Goal: Task Accomplishment & Management: Use online tool/utility

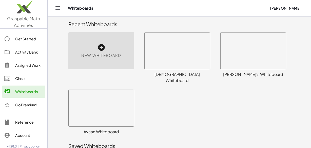
scroll to position [3, 0]
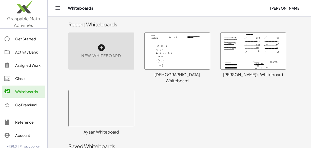
click at [100, 104] on div at bounding box center [101, 108] width 65 height 36
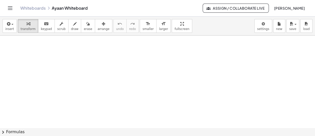
scroll to position [8041, 0]
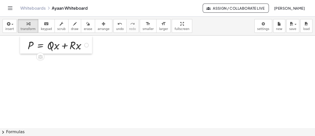
drag, startPoint x: 149, startPoint y: 79, endPoint x: 27, endPoint y: 46, distance: 126.5
click at [27, 46] on div at bounding box center [24, 44] width 8 height 17
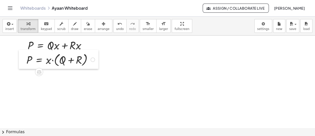
drag, startPoint x: 111, startPoint y: 103, endPoint x: 23, endPoint y: 63, distance: 96.7
click at [23, 63] on div at bounding box center [23, 59] width 8 height 19
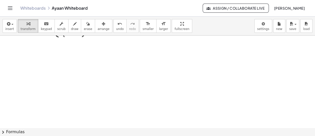
scroll to position [8070, 0]
drag, startPoint x: 78, startPoint y: 86, endPoint x: 24, endPoint y: 50, distance: 65.1
click at [24, 50] on div at bounding box center [22, 46] width 8 height 17
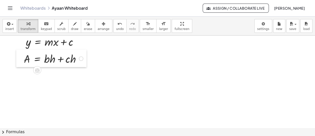
drag, startPoint x: 139, startPoint y: 106, endPoint x: 20, endPoint y: 62, distance: 127.2
click at [20, 62] on div at bounding box center [20, 57] width 8 height 17
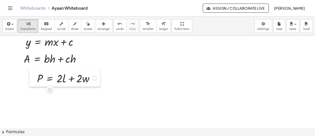
drag, startPoint x: 168, startPoint y: 121, endPoint x: 27, endPoint y: 78, distance: 147.7
click at [29, 78] on div at bounding box center [33, 77] width 8 height 17
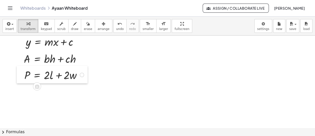
drag, startPoint x: 27, startPoint y: 78, endPoint x: 19, endPoint y: 74, distance: 9.3
click at [19, 74] on div at bounding box center [21, 74] width 8 height 17
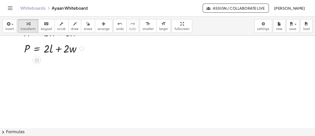
scroll to position [8107, 0]
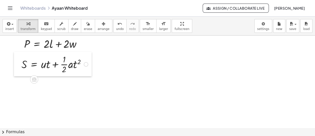
drag, startPoint x: 146, startPoint y: 111, endPoint x: 20, endPoint y: 64, distance: 134.5
click at [20, 64] on div at bounding box center [18, 64] width 8 height 24
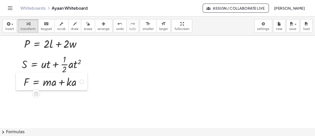
drag, startPoint x: 136, startPoint y: 101, endPoint x: 19, endPoint y: 81, distance: 118.0
click at [19, 81] on div at bounding box center [20, 80] width 8 height 17
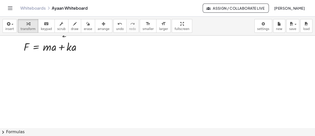
scroll to position [8142, 0]
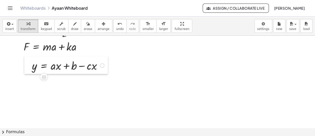
drag, startPoint x: 137, startPoint y: 101, endPoint x: 24, endPoint y: 66, distance: 118.7
click at [24, 66] on div at bounding box center [28, 64] width 8 height 17
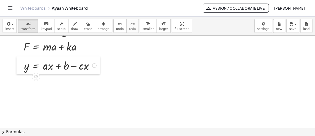
drag, startPoint x: 24, startPoint y: 66, endPoint x: 20, endPoint y: 66, distance: 3.3
click at [20, 66] on div at bounding box center [20, 64] width 8 height 17
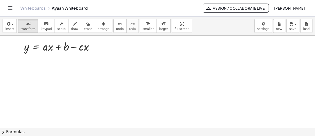
scroll to position [8162, 0]
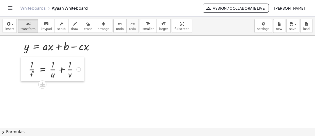
drag, startPoint x: 140, startPoint y: 95, endPoint x: 25, endPoint y: 72, distance: 116.5
click at [25, 72] on div at bounding box center [25, 69] width 8 height 24
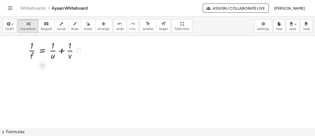
scroll to position [8181, 0]
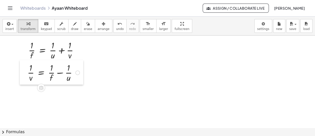
drag, startPoint x: 64, startPoint y: 99, endPoint x: 25, endPoint y: 75, distance: 46.3
click at [25, 75] on div at bounding box center [24, 72] width 8 height 24
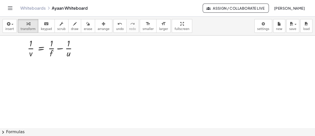
scroll to position [8205, 0]
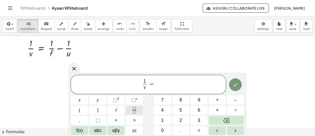
click at [132, 111] on icon "Fraction" at bounding box center [134, 110] width 6 height 6
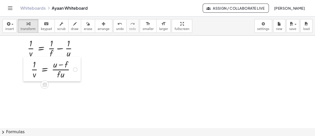
drag, startPoint x: 116, startPoint y: 100, endPoint x: 26, endPoint y: 70, distance: 94.4
click at [26, 70] on div at bounding box center [27, 69] width 8 height 24
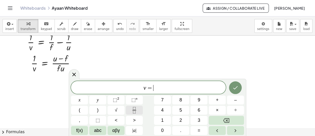
click at [142, 110] on button "Fraction" at bounding box center [134, 109] width 17 height 9
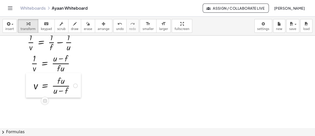
drag, startPoint x: 91, startPoint y: 113, endPoint x: 29, endPoint y: 84, distance: 68.4
click at [29, 84] on div at bounding box center [30, 85] width 8 height 24
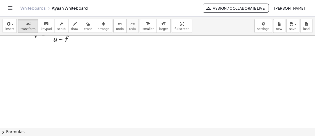
scroll to position [8269, 0]
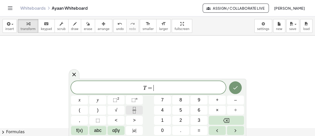
click at [137, 107] on icon "Fraction" at bounding box center [134, 110] width 6 height 6
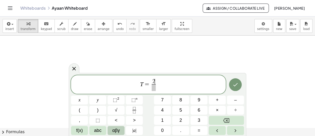
click at [118, 131] on span "αβγ" at bounding box center [116, 130] width 8 height 7
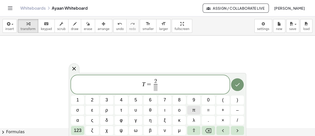
click at [192, 110] on span "π" at bounding box center [193, 109] width 3 height 7
click at [79, 129] on span "123" at bounding box center [78, 130] width 8 height 7
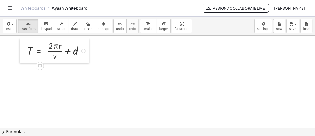
drag, startPoint x: 96, startPoint y: 91, endPoint x: 26, endPoint y: 53, distance: 79.3
click at [26, 53] on div at bounding box center [24, 50] width 8 height 24
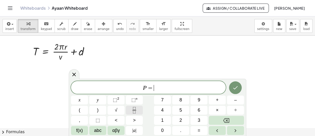
click at [138, 111] on button "Fraction" at bounding box center [134, 109] width 17 height 9
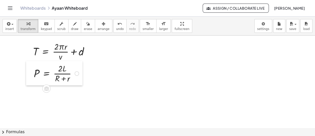
drag, startPoint x: 118, startPoint y: 100, endPoint x: 32, endPoint y: 71, distance: 90.4
click at [32, 71] on div at bounding box center [30, 73] width 8 height 24
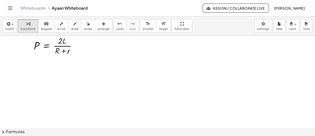
scroll to position [8297, 0]
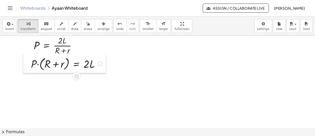
drag, startPoint x: 78, startPoint y: 93, endPoint x: 26, endPoint y: 62, distance: 60.9
click at [26, 62] on div at bounding box center [27, 63] width 8 height 19
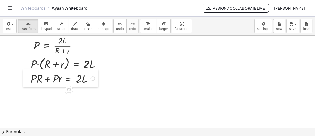
drag, startPoint x: 108, startPoint y: 117, endPoint x: 30, endPoint y: 82, distance: 85.7
click at [30, 82] on div at bounding box center [27, 77] width 8 height 17
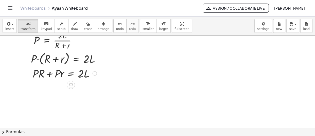
scroll to position [8298, 0]
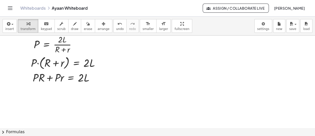
drag, startPoint x: 93, startPoint y: 107, endPoint x: 119, endPoint y: 54, distance: 58.3
click at [119, 54] on div at bounding box center [119, 60] width 8 height 24
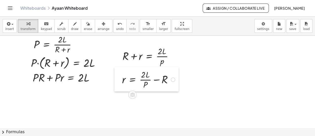
drag, startPoint x: 149, startPoint y: 98, endPoint x: 117, endPoint y: 81, distance: 36.4
click at [117, 81] on div at bounding box center [118, 79] width 8 height 24
drag, startPoint x: 117, startPoint y: 81, endPoint x: 120, endPoint y: 81, distance: 3.0
click at [120, 81] on div at bounding box center [118, 79] width 8 height 24
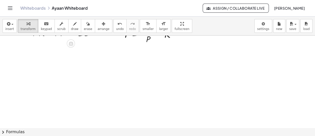
scroll to position [8345, 0]
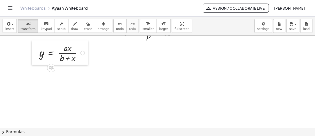
drag, startPoint x: 80, startPoint y: 94, endPoint x: 32, endPoint y: 55, distance: 61.2
click at [32, 55] on div at bounding box center [36, 52] width 8 height 24
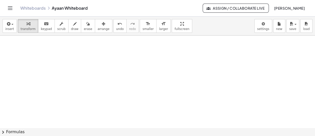
scroll to position [8373, 0]
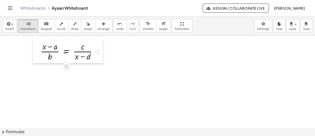
drag, startPoint x: 116, startPoint y: 102, endPoint x: 37, endPoint y: 57, distance: 90.9
click at [37, 57] on div at bounding box center [37, 51] width 8 height 24
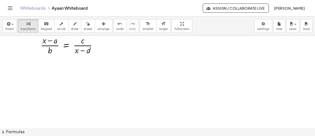
scroll to position [8379, 0]
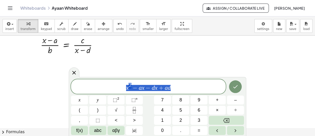
drag, startPoint x: 175, startPoint y: 85, endPoint x: 118, endPoint y: 84, distance: 57.5
click at [118, 84] on span "x 2 − a x − d x + a d" at bounding box center [148, 86] width 155 height 9
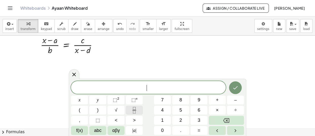
click at [137, 109] on icon "Fraction" at bounding box center [134, 110] width 6 height 6
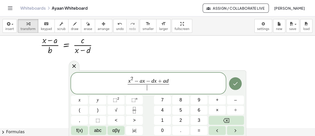
click at [147, 88] on span "​" at bounding box center [147, 87] width 41 height 7
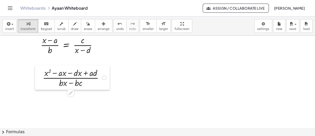
drag, startPoint x: 78, startPoint y: 93, endPoint x: 42, endPoint y: 71, distance: 42.7
click at [42, 71] on div at bounding box center [39, 77] width 8 height 24
click at [103, 76] on div at bounding box center [104, 77] width 5 height 5
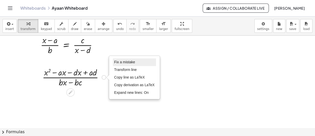
click at [126, 62] on span "Fix a mistake" at bounding box center [124, 62] width 21 height 4
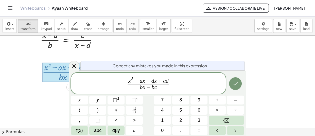
scroll to position [8401, 0]
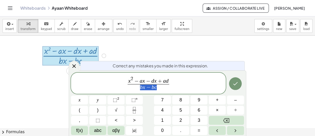
drag, startPoint x: 163, startPoint y: 86, endPoint x: 135, endPoint y: 86, distance: 28.9
click at [135, 86] on span "b x − b c" at bounding box center [147, 87] width 41 height 7
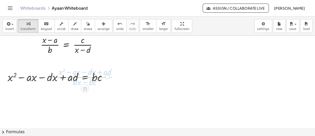
scroll to position [8379, 0]
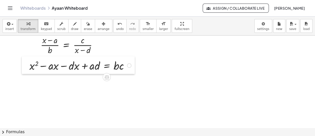
drag, startPoint x: 4, startPoint y: 79, endPoint x: 26, endPoint y: 67, distance: 24.7
click at [26, 67] on div at bounding box center [26, 64] width 8 height 17
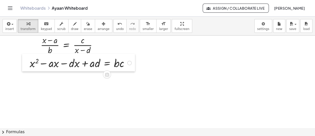
drag, startPoint x: 23, startPoint y: 67, endPoint x: 24, endPoint y: 65, distance: 2.5
click at [24, 65] on div at bounding box center [26, 62] width 8 height 17
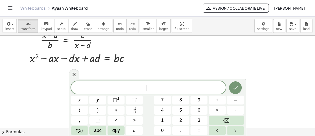
scroll to position [8390, 0]
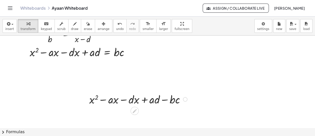
click at [184, 100] on div at bounding box center [185, 99] width 5 height 5
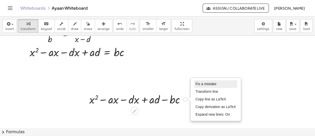
click at [210, 82] on span "Fix a mistake" at bounding box center [205, 84] width 21 height 4
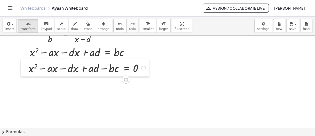
drag, startPoint x: 34, startPoint y: 102, endPoint x: 26, endPoint y: 71, distance: 31.8
click at [26, 71] on div at bounding box center [25, 67] width 8 height 17
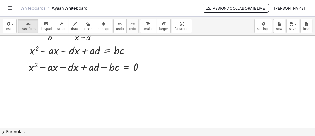
scroll to position [8391, 0]
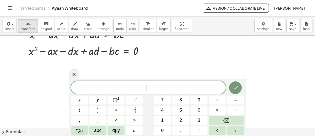
scroll to position [8408, 0]
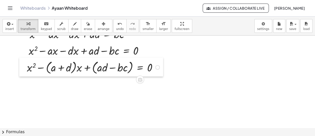
drag, startPoint x: 60, startPoint y: 94, endPoint x: 26, endPoint y: 73, distance: 40.0
click at [26, 73] on div at bounding box center [23, 66] width 8 height 19
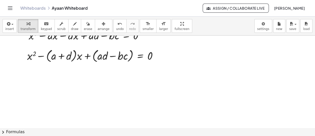
scroll to position [8428, 0]
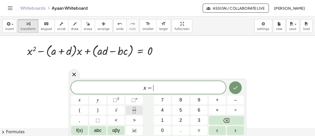
click at [135, 111] on icon "Fraction" at bounding box center [134, 110] width 6 height 6
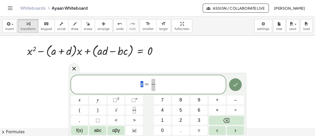
drag, startPoint x: 142, startPoint y: 84, endPoint x: 139, endPoint y: 84, distance: 3.0
click at [153, 81] on span at bounding box center [153, 82] width 4 height 6
drag, startPoint x: 139, startPoint y: 84, endPoint x: 143, endPoint y: 85, distance: 4.1
click at [143, 85] on span "x = ​" at bounding box center [148, 84] width 155 height 13
click at [153, 78] on span "x = ​ ​" at bounding box center [148, 84] width 155 height 13
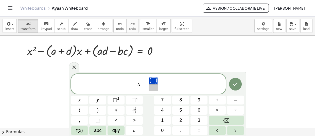
drag, startPoint x: 157, startPoint y: 80, endPoint x: 152, endPoint y: 80, distance: 4.8
click at [218, 101] on button "+" at bounding box center [216, 99] width 17 height 9
click at [115, 110] on span "√" at bounding box center [116, 109] width 3 height 7
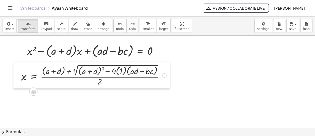
drag, startPoint x: 88, startPoint y: 114, endPoint x: 18, endPoint y: 79, distance: 78.2
click at [18, 79] on div at bounding box center [17, 75] width 8 height 27
click at [72, 25] on button "draw" at bounding box center [74, 26] width 13 height 14
drag, startPoint x: 67, startPoint y: 74, endPoint x: 70, endPoint y: 74, distance: 3.3
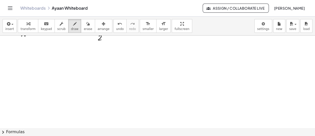
scroll to position [8473, 0]
click at [25, 28] on span "transform" at bounding box center [28, 29] width 15 height 4
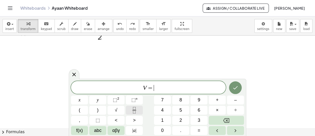
click at [136, 107] on icon "Fraction" at bounding box center [134, 110] width 6 height 6
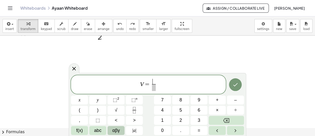
click at [121, 129] on button "αβγ" at bounding box center [115, 130] width 17 height 9
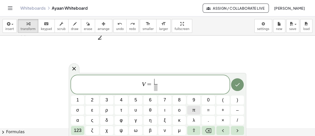
click at [192, 107] on span "π" at bounding box center [193, 109] width 3 height 7
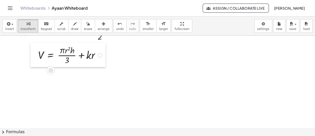
drag, startPoint x: 144, startPoint y: 105, endPoint x: 35, endPoint y: 54, distance: 120.0
click at [35, 54] on div at bounding box center [34, 55] width 8 height 24
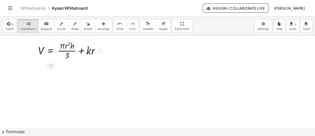
scroll to position [8478, 0]
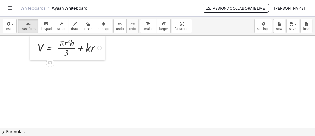
click at [34, 46] on div at bounding box center [34, 47] width 8 height 24
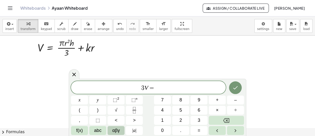
click at [116, 130] on span "αβγ" at bounding box center [116, 130] width 8 height 7
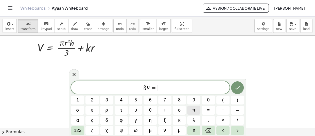
click at [196, 111] on button "π" at bounding box center [193, 109] width 13 height 9
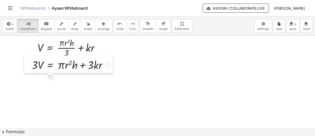
drag, startPoint x: 83, startPoint y: 111, endPoint x: 30, endPoint y: 67, distance: 69.1
click at [30, 67] on div at bounding box center [28, 63] width 8 height 17
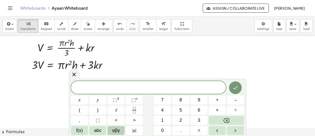
click at [120, 128] on button "αβγ" at bounding box center [115, 130] width 17 height 9
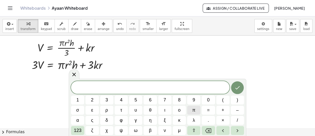
click at [196, 109] on button "π" at bounding box center [193, 109] width 13 height 9
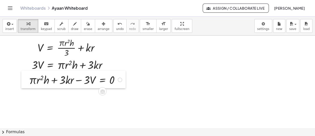
drag, startPoint x: 89, startPoint y: 110, endPoint x: 26, endPoint y: 79, distance: 69.8
click at [26, 79] on div at bounding box center [25, 78] width 8 height 17
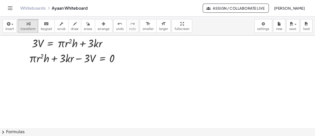
scroll to position [8501, 0]
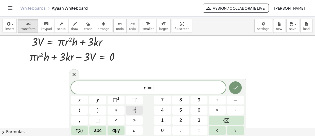
click at [135, 112] on icon "Fraction" at bounding box center [134, 111] width 3 height 3
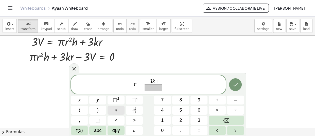
click at [118, 107] on button "√" at bounding box center [115, 109] width 17 height 9
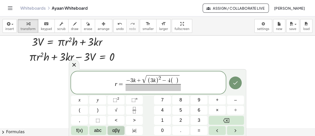
click at [110, 128] on button "αβγ" at bounding box center [115, 130] width 17 height 9
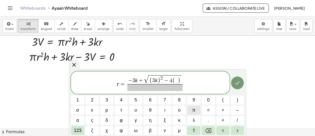
click at [195, 109] on span "π" at bounding box center [193, 109] width 3 height 7
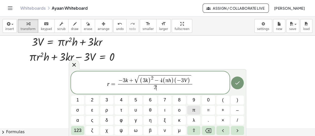
click at [194, 111] on span "π" at bounding box center [193, 109] width 3 height 7
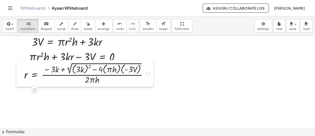
drag, startPoint x: 117, startPoint y: 114, endPoint x: 22, endPoint y: 76, distance: 102.1
click at [22, 76] on div at bounding box center [20, 73] width 8 height 27
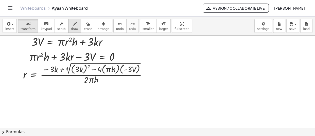
click at [68, 26] on button "draw" at bounding box center [74, 26] width 13 height 14
drag, startPoint x: 59, startPoint y: 73, endPoint x: 63, endPoint y: 73, distance: 4.1
click at [26, 30] on span "transform" at bounding box center [28, 29] width 15 height 4
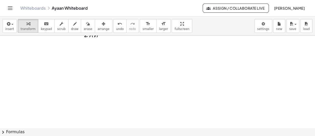
scroll to position [8547, 0]
drag, startPoint x: 144, startPoint y: 85, endPoint x: 38, endPoint y: 54, distance: 110.4
click at [38, 54] on div at bounding box center [39, 53] width 8 height 24
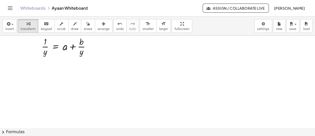
drag, startPoint x: 101, startPoint y: 106, endPoint x: 40, endPoint y: 68, distance: 71.4
click at [40, 68] on div at bounding box center [40, 66] width 8 height 17
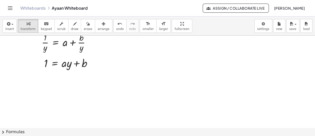
scroll to position [8556, 0]
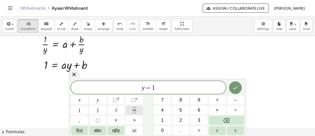
click at [137, 108] on button "Fraction" at bounding box center [134, 109] width 17 height 9
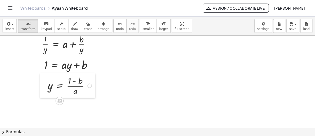
drag, startPoint x: 154, startPoint y: 90, endPoint x: 41, endPoint y: 90, distance: 113.0
click at [41, 90] on div at bounding box center [44, 85] width 8 height 24
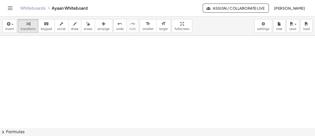
scroll to position [8619, 0]
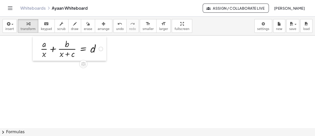
drag, startPoint x: 120, startPoint y: 119, endPoint x: 34, endPoint y: 48, distance: 111.1
click at [34, 48] on div at bounding box center [37, 48] width 8 height 24
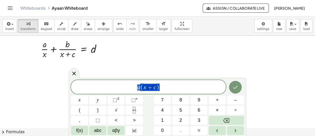
drag, startPoint x: 165, startPoint y: 90, endPoint x: 125, endPoint y: 88, distance: 39.6
click at [125, 88] on span "a ( x + c )" at bounding box center [148, 87] width 155 height 8
click at [165, 86] on span "a ( x + c )" at bounding box center [148, 87] width 155 height 8
click at [133, 111] on icon "Fraction" at bounding box center [134, 110] width 6 height 6
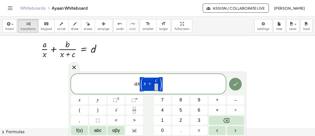
drag, startPoint x: 161, startPoint y: 83, endPoint x: 139, endPoint y: 83, distance: 22.3
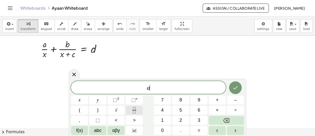
click at [139, 111] on button "Fraction" at bounding box center [134, 109] width 17 height 9
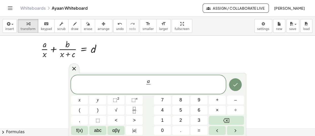
click at [154, 81] on span "a ​ ​" at bounding box center [148, 84] width 155 height 13
click at [134, 108] on icon "Fraction" at bounding box center [134, 110] width 6 height 6
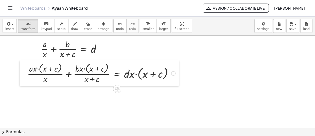
drag, startPoint x: 80, startPoint y: 106, endPoint x: 23, endPoint y: 73, distance: 65.9
click at [23, 73] on div at bounding box center [24, 72] width 8 height 25
click at [73, 24] on icon "button" at bounding box center [75, 24] width 4 height 6
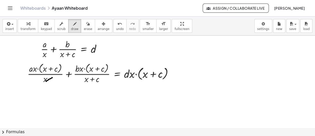
drag, startPoint x: 52, startPoint y: 77, endPoint x: 42, endPoint y: 83, distance: 12.0
drag, startPoint x: 39, startPoint y: 63, endPoint x: 34, endPoint y: 73, distance: 11.3
drag, startPoint x: 102, startPoint y: 78, endPoint x: 85, endPoint y: 81, distance: 16.7
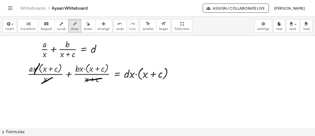
drag, startPoint x: 112, startPoint y: 67, endPoint x: 87, endPoint y: 73, distance: 26.4
click at [26, 25] on icon "button" at bounding box center [28, 24] width 4 height 6
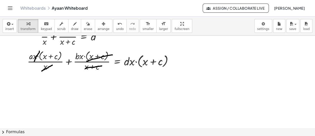
scroll to position [8635, 0]
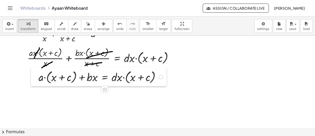
drag, startPoint x: 107, startPoint y: 114, endPoint x: 34, endPoint y: 84, distance: 78.4
click at [34, 84] on div at bounding box center [35, 76] width 8 height 19
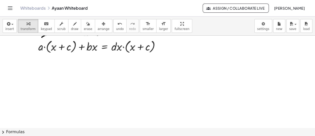
scroll to position [8665, 0]
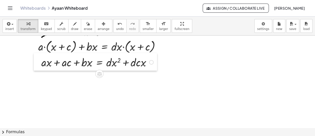
drag, startPoint x: 89, startPoint y: 94, endPoint x: 39, endPoint y: 61, distance: 60.2
click at [39, 61] on div at bounding box center [38, 61] width 8 height 17
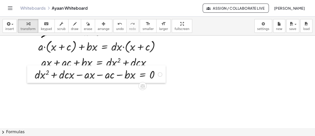
drag, startPoint x: 99, startPoint y: 113, endPoint x: 33, endPoint y: 77, distance: 74.9
click at [33, 77] on div at bounding box center [31, 73] width 8 height 17
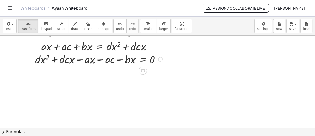
scroll to position [8682, 0]
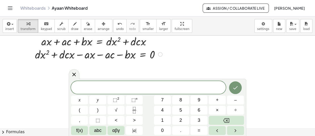
scroll to position [8686, 0]
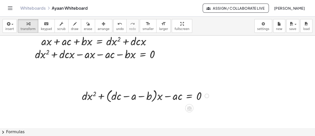
drag, startPoint x: 83, startPoint y: 101, endPoint x: 30, endPoint y: 71, distance: 60.2
click at [81, 99] on div "+ · d · x 2 + · ( + · d · c − a − b ) · x − · a · c = 0" at bounding box center [143, 95] width 138 height 19
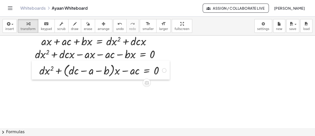
drag, startPoint x: 30, startPoint y: 71, endPoint x: 35, endPoint y: 72, distance: 4.9
click at [35, 72] on div at bounding box center [36, 69] width 8 height 19
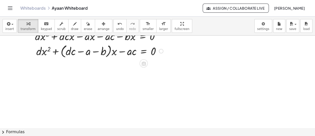
scroll to position [8709, 0]
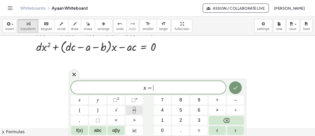
click at [141, 106] on button "Fraction" at bounding box center [134, 109] width 17 height 9
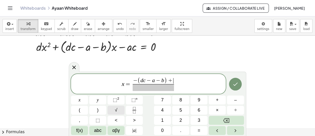
click at [116, 111] on span "√" at bounding box center [116, 109] width 3 height 7
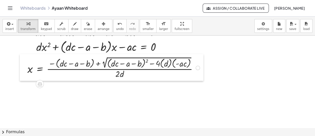
drag, startPoint x: 80, startPoint y: 100, endPoint x: 25, endPoint y: 72, distance: 61.2
click at [25, 72] on div at bounding box center [24, 67] width 8 height 27
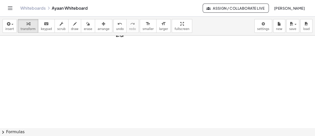
scroll to position [8749, 0]
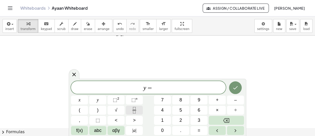
click at [133, 110] on icon "Fraction" at bounding box center [134, 110] width 6 height 6
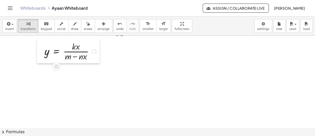
drag, startPoint x: 88, startPoint y: 79, endPoint x: 41, endPoint y: 52, distance: 55.0
click at [41, 52] on div at bounding box center [41, 51] width 8 height 24
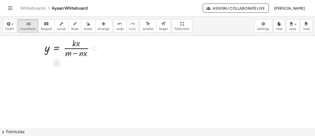
scroll to position [8752, 0]
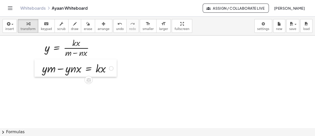
drag, startPoint x: 105, startPoint y: 108, endPoint x: 39, endPoint y: 71, distance: 75.8
click at [39, 71] on div at bounding box center [38, 67] width 8 height 17
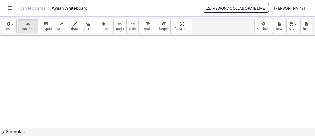
scroll to position [8796, 0]
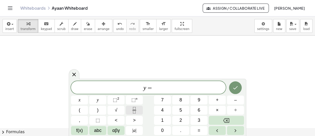
click at [138, 112] on button "Fraction" at bounding box center [134, 109] width 17 height 9
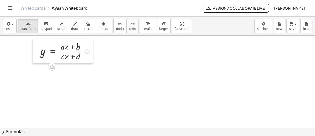
drag, startPoint x: 130, startPoint y: 86, endPoint x: 45, endPoint y: 50, distance: 92.7
click at [40, 50] on div at bounding box center [37, 51] width 8 height 24
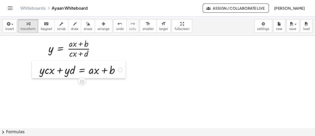
drag, startPoint x: 103, startPoint y: 115, endPoint x: 36, endPoint y: 74, distance: 78.3
click at [36, 74] on div at bounding box center [36, 69] width 8 height 17
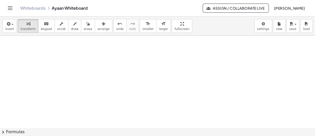
scroll to position [8844, 0]
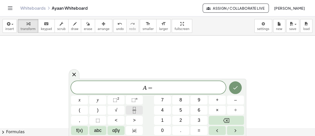
click at [132, 109] on icon "Fraction" at bounding box center [134, 110] width 6 height 6
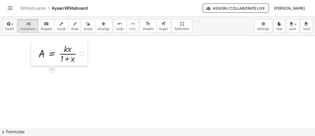
drag, startPoint x: 134, startPoint y: 104, endPoint x: 39, endPoint y: 52, distance: 108.7
click at [39, 52] on div at bounding box center [35, 53] width 8 height 24
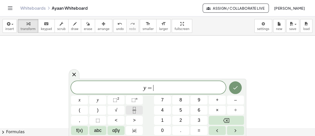
click at [134, 107] on icon "Fraction" at bounding box center [134, 110] width 6 height 6
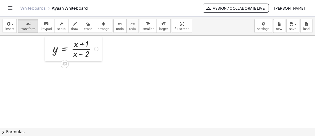
drag, startPoint x: 101, startPoint y: 89, endPoint x: 51, endPoint y: 52, distance: 63.0
click at [51, 52] on div at bounding box center [49, 48] width 8 height 24
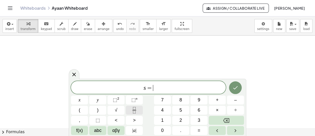
click at [135, 109] on icon "Fraction" at bounding box center [134, 110] width 6 height 6
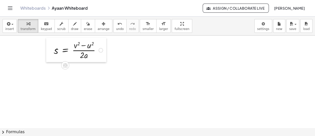
drag, startPoint x: 92, startPoint y: 96, endPoint x: 50, endPoint y: 47, distance: 64.5
click at [50, 47] on div at bounding box center [50, 49] width 8 height 24
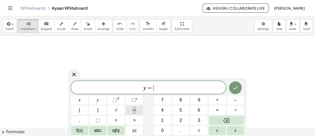
click at [133, 110] on icon "Fraction" at bounding box center [134, 111] width 3 height 3
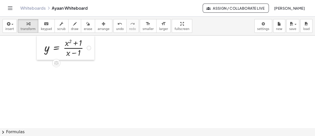
drag, startPoint x: 101, startPoint y: 91, endPoint x: 40, endPoint y: 51, distance: 73.5
click at [40, 51] on div at bounding box center [41, 47] width 8 height 24
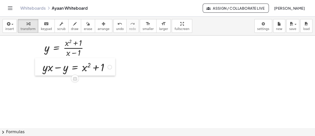
drag, startPoint x: 108, startPoint y: 97, endPoint x: 41, endPoint y: 72, distance: 72.5
click at [41, 72] on div at bounding box center [39, 66] width 8 height 17
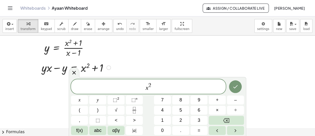
scroll to position [8930, 0]
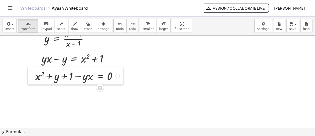
drag, startPoint x: 88, startPoint y: 106, endPoint x: 30, endPoint y: 79, distance: 64.0
click at [30, 79] on div at bounding box center [32, 75] width 8 height 17
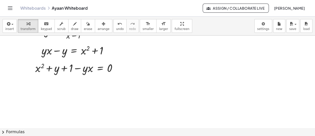
scroll to position [8942, 0]
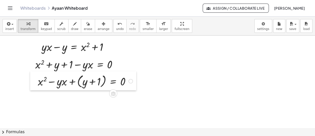
drag, startPoint x: 69, startPoint y: 108, endPoint x: 31, endPoint y: 85, distance: 44.8
click at [31, 85] on div at bounding box center [34, 80] width 8 height 19
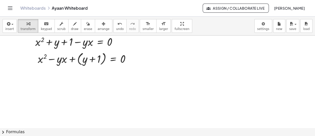
scroll to position [8972, 0]
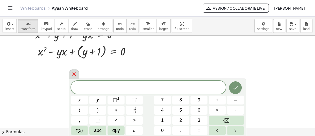
click at [71, 75] on icon at bounding box center [74, 74] width 6 height 6
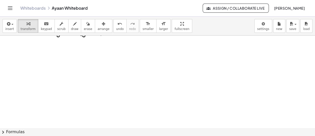
scroll to position [8993, 0]
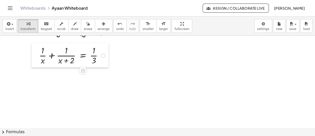
drag, startPoint x: 78, startPoint y: 83, endPoint x: 37, endPoint y: 56, distance: 48.6
click at [37, 56] on div at bounding box center [35, 55] width 8 height 24
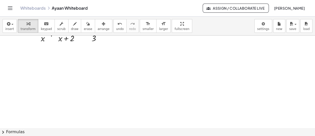
scroll to position [9027, 0]
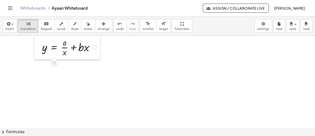
drag, startPoint x: 114, startPoint y: 94, endPoint x: 38, endPoint y: 50, distance: 87.5
click at [38, 50] on div at bounding box center [38, 47] width 8 height 24
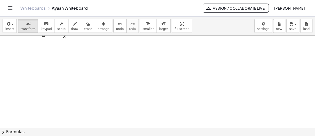
scroll to position [9044, 0]
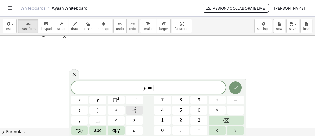
click at [136, 112] on icon "Fraction" at bounding box center [134, 110] width 6 height 6
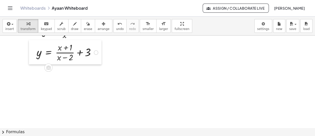
drag, startPoint x: 107, startPoint y: 87, endPoint x: 30, endPoint y: 53, distance: 84.2
click at [30, 53] on div at bounding box center [33, 52] width 8 height 24
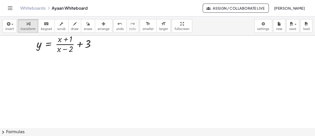
scroll to position [9053, 0]
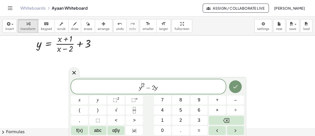
click at [143, 84] on span "2" at bounding box center [143, 85] width 3 height 6
click at [166, 86] on span "y x − 2 y ​" at bounding box center [148, 86] width 155 height 9
click at [146, 85] on span "−" at bounding box center [149, 88] width 7 height 6
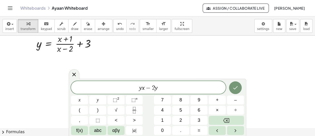
click at [167, 89] on span "y x ​ − 2 y" at bounding box center [148, 87] width 155 height 7
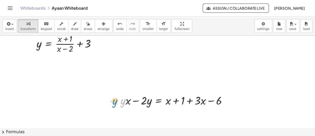
drag, startPoint x: 124, startPoint y: 103, endPoint x: 120, endPoint y: 103, distance: 3.6
click at [120, 103] on div "· y + · y · x − · 2 · y = + x + 1 + · 3 · x − 6" at bounding box center [173, 99] width 120 height 17
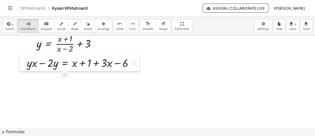
drag, startPoint x: 119, startPoint y: 105, endPoint x: 26, endPoint y: 67, distance: 100.7
click at [26, 67] on div at bounding box center [23, 61] width 8 height 17
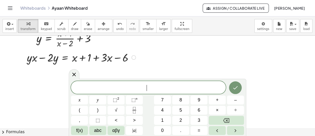
scroll to position [9058, 0]
click at [75, 73] on icon at bounding box center [74, 74] width 6 height 6
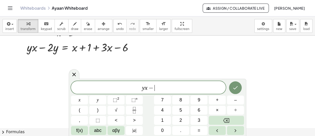
scroll to position [9069, 0]
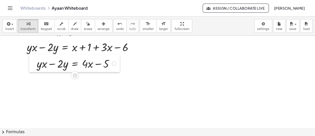
drag, startPoint x: 56, startPoint y: 94, endPoint x: 35, endPoint y: 66, distance: 35.5
click at [35, 66] on div at bounding box center [33, 62] width 8 height 17
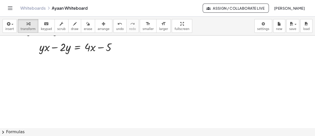
scroll to position [9087, 0]
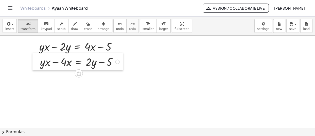
drag, startPoint x: 106, startPoint y: 94, endPoint x: 37, endPoint y: 65, distance: 75.1
click at [37, 65] on div at bounding box center [36, 60] width 8 height 17
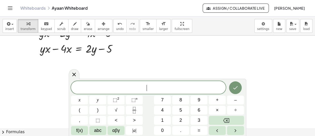
scroll to position [9101, 0]
click at [135, 111] on icon "Fraction" at bounding box center [134, 110] width 6 height 6
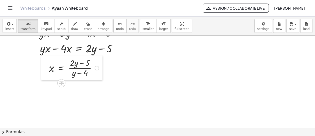
drag, startPoint x: 82, startPoint y: 97, endPoint x: 44, endPoint y: 70, distance: 46.2
click at [44, 70] on div at bounding box center [45, 67] width 8 height 24
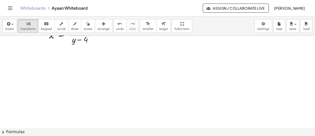
scroll to position [9135, 0]
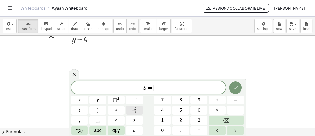
click at [133, 109] on icon "Fraction" at bounding box center [134, 108] width 3 height 3
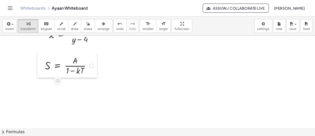
drag, startPoint x: 96, startPoint y: 100, endPoint x: 40, endPoint y: 66, distance: 65.6
click at [40, 66] on div at bounding box center [41, 65] width 8 height 24
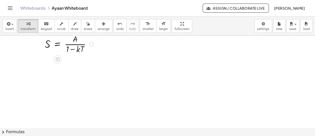
scroll to position [9156, 0]
drag, startPoint x: 111, startPoint y: 104, endPoint x: 41, endPoint y: 64, distance: 80.8
click at [41, 64] on div at bounding box center [39, 63] width 8 height 17
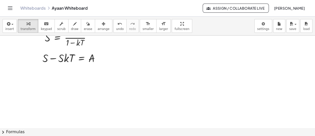
scroll to position [9163, 0]
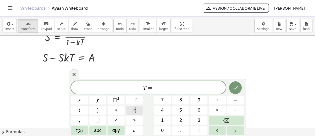
click at [135, 107] on icon "Fraction" at bounding box center [134, 110] width 6 height 6
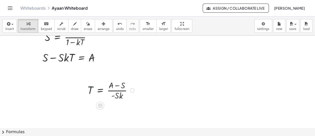
click at [87, 90] on div "T = · ( + A − S ) · - S · k" at bounding box center [109, 90] width 58 height 24
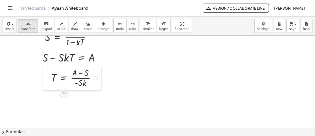
drag, startPoint x: 87, startPoint y: 90, endPoint x: 51, endPoint y: 78, distance: 38.5
click at [51, 78] on div at bounding box center [47, 77] width 8 height 24
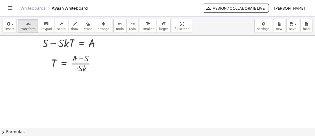
scroll to position [9178, 0]
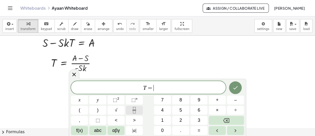
click at [136, 112] on icon "Fraction" at bounding box center [134, 110] width 6 height 6
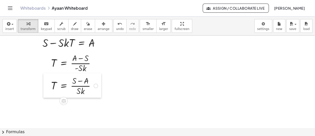
drag, startPoint x: 110, startPoint y: 110, endPoint x: 50, endPoint y: 87, distance: 63.5
click at [50, 87] on div at bounding box center [47, 85] width 8 height 24
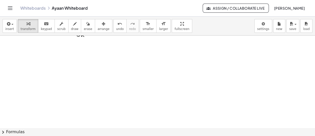
scroll to position [9235, 0]
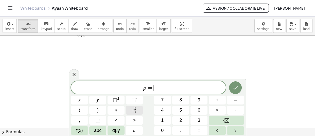
click at [134, 108] on icon "Fraction" at bounding box center [134, 110] width 6 height 6
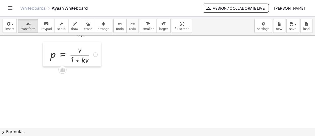
drag, startPoint x: 87, startPoint y: 88, endPoint x: 48, endPoint y: 54, distance: 51.7
click at [48, 54] on div at bounding box center [47, 54] width 8 height 24
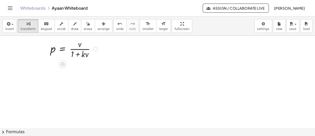
scroll to position [9241, 0]
drag, startPoint x: 92, startPoint y: 97, endPoint x: 44, endPoint y: 66, distance: 57.2
click at [44, 66] on div at bounding box center [46, 65] width 8 height 17
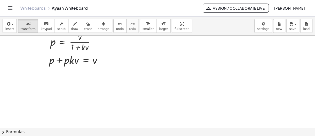
scroll to position [9253, 0]
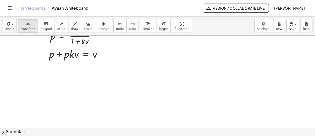
drag, startPoint x: 72, startPoint y: 98, endPoint x: 44, endPoint y: 75, distance: 35.8
click at [44, 75] on div at bounding box center [47, 72] width 8 height 17
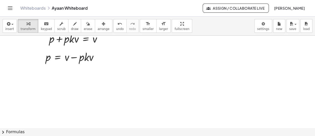
scroll to position [9269, 0]
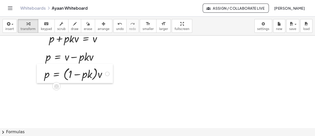
drag, startPoint x: 66, startPoint y: 91, endPoint x: 39, endPoint y: 76, distance: 30.6
click at [39, 76] on div at bounding box center [41, 73] width 8 height 19
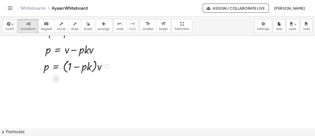
scroll to position [9281, 0]
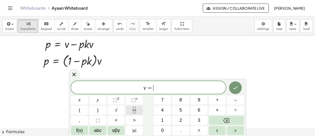
click at [137, 112] on icon "Fraction" at bounding box center [134, 110] width 6 height 6
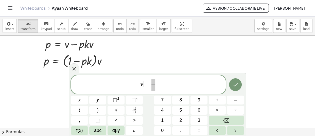
drag, startPoint x: 143, startPoint y: 85, endPoint x: 140, endPoint y: 85, distance: 2.8
click at [140, 85] on span "v ​ = ​" at bounding box center [148, 84] width 155 height 13
click at [152, 80] on span "​" at bounding box center [153, 82] width 4 height 6
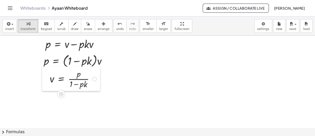
drag, startPoint x: 79, startPoint y: 109, endPoint x: 43, endPoint y: 79, distance: 47.2
click at [43, 79] on div at bounding box center [46, 78] width 8 height 24
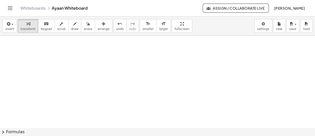
scroll to position [9338, 0]
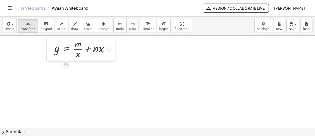
drag, startPoint x: 128, startPoint y: 89, endPoint x: 44, endPoint y: 51, distance: 92.2
click at [47, 51] on div at bounding box center [51, 48] width 8 height 24
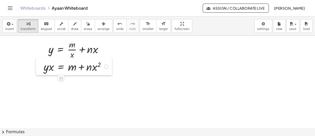
drag, startPoint x: 86, startPoint y: 122, endPoint x: 41, endPoint y: 71, distance: 68.4
click at [41, 71] on div at bounding box center [40, 65] width 8 height 17
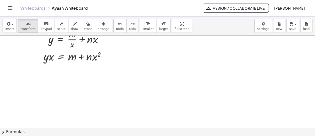
scroll to position [9348, 0]
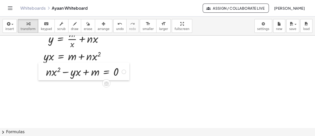
drag, startPoint x: 87, startPoint y: 94, endPoint x: 37, endPoint y: 72, distance: 54.2
click at [38, 72] on div at bounding box center [42, 70] width 8 height 17
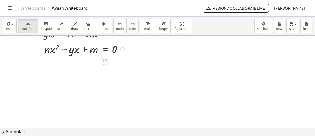
scroll to position [9371, 0]
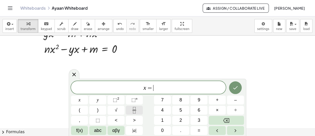
click at [135, 111] on icon "Fraction" at bounding box center [134, 111] width 3 height 3
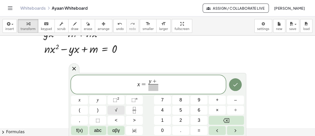
click at [113, 112] on button "√" at bounding box center [115, 109] width 17 height 9
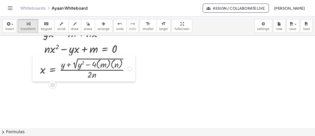
drag, startPoint x: 80, startPoint y: 101, endPoint x: 34, endPoint y: 71, distance: 55.6
click at [34, 71] on div at bounding box center [36, 68] width 8 height 26
click at [71, 27] on span "draw" at bounding box center [75, 29] width 8 height 4
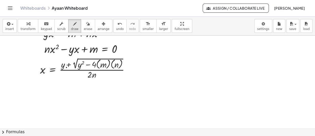
drag, startPoint x: 66, startPoint y: 67, endPoint x: 70, endPoint y: 67, distance: 3.5
click at [30, 28] on span "transform" at bounding box center [28, 29] width 15 height 4
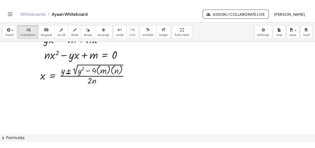
scroll to position [9389, 0]
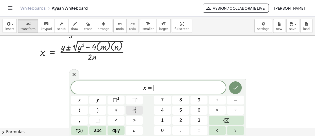
click at [134, 113] on icon "Fraction" at bounding box center [134, 111] width 3 height 3
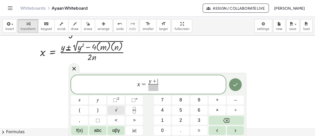
click at [118, 109] on button "√" at bounding box center [115, 109] width 17 height 9
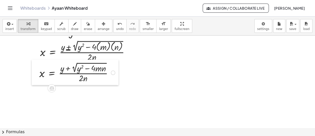
drag, startPoint x: 117, startPoint y: 102, endPoint x: 36, endPoint y: 76, distance: 85.1
click at [36, 76] on div at bounding box center [36, 71] width 8 height 25
click at [71, 23] on div "button" at bounding box center [75, 24] width 8 height 6
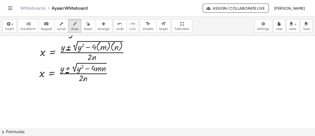
drag, startPoint x: 66, startPoint y: 72, endPoint x: 68, endPoint y: 72, distance: 2.5
drag, startPoint x: 66, startPoint y: 71, endPoint x: 69, endPoint y: 71, distance: 2.5
click at [293, 24] on icon "button" at bounding box center [291, 24] width 5 height 6
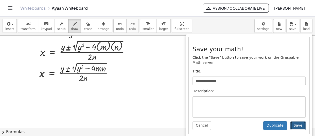
click at [299, 121] on button "Save" at bounding box center [297, 125] width 15 height 9
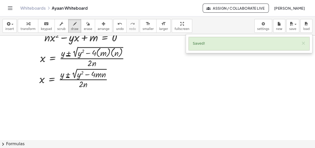
scroll to position [9382, 0]
